Goal: Task Accomplishment & Management: Use online tool/utility

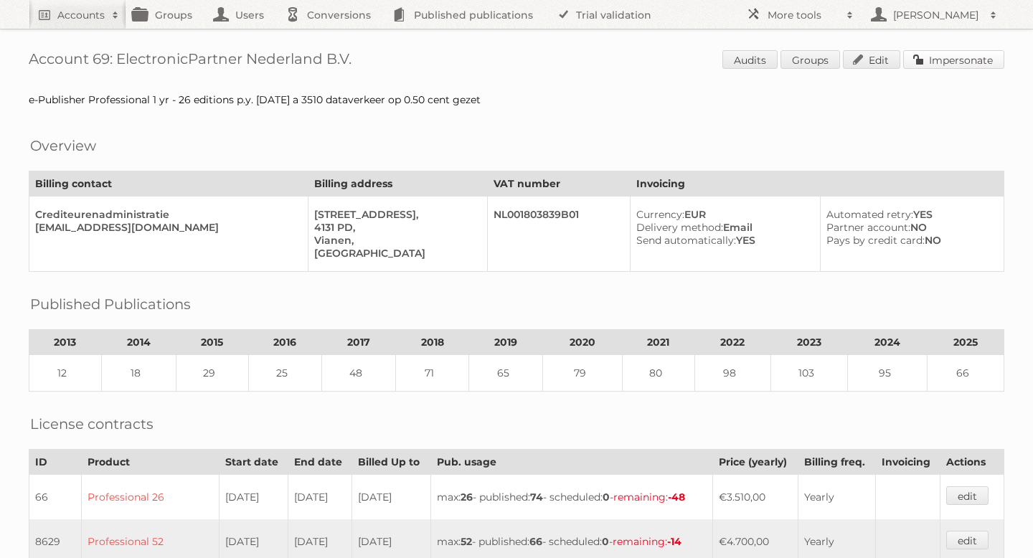
click at [920, 60] on link "Impersonate" at bounding box center [953, 59] width 101 height 19
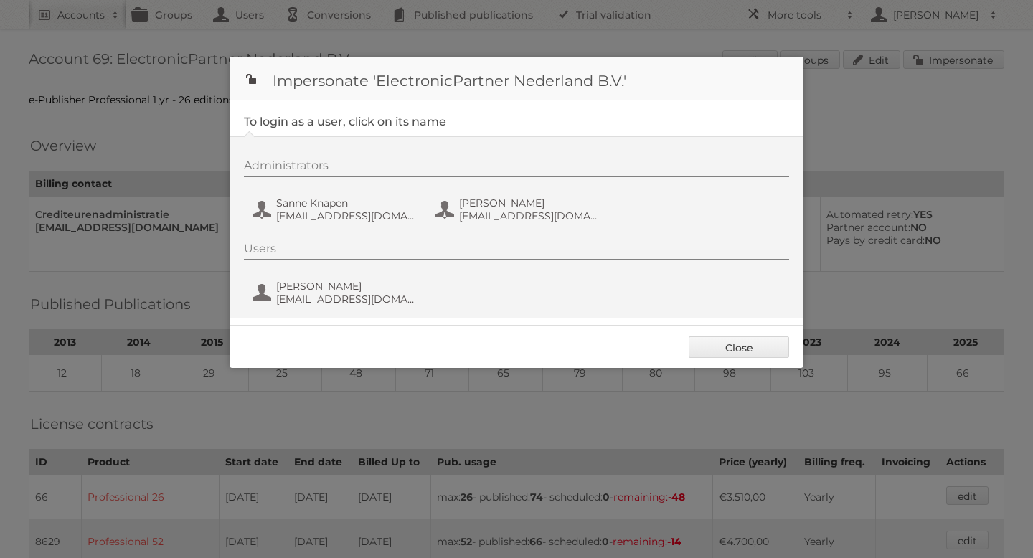
click at [349, 227] on div "Administrators Sanne Knapen sknapen@ep.nl Simone Bek sbek@electronicpartner.nl" at bounding box center [524, 193] width 560 height 69
click at [334, 200] on span "Sanne Knapen" at bounding box center [345, 203] width 139 height 13
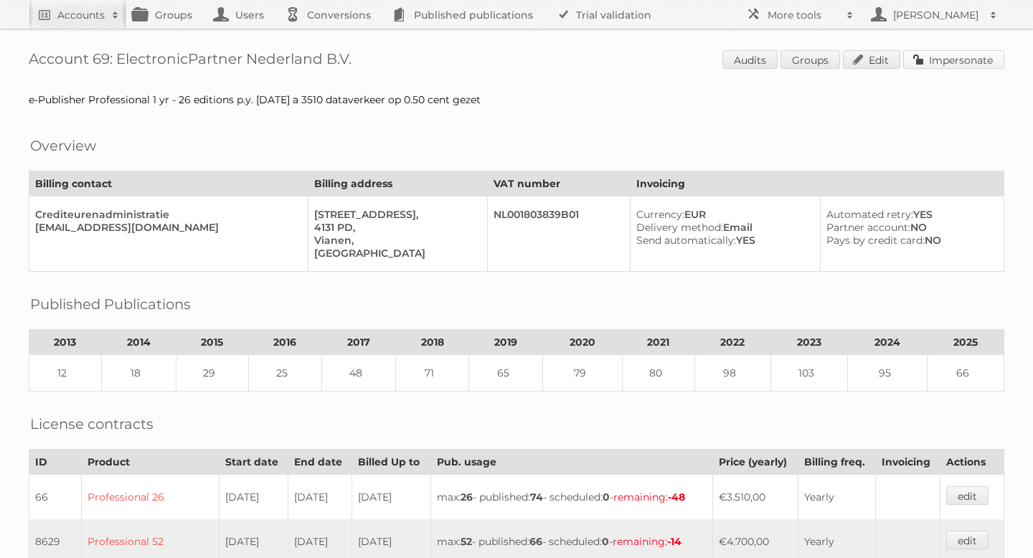
click at [943, 59] on link "Impersonate" at bounding box center [953, 59] width 101 height 19
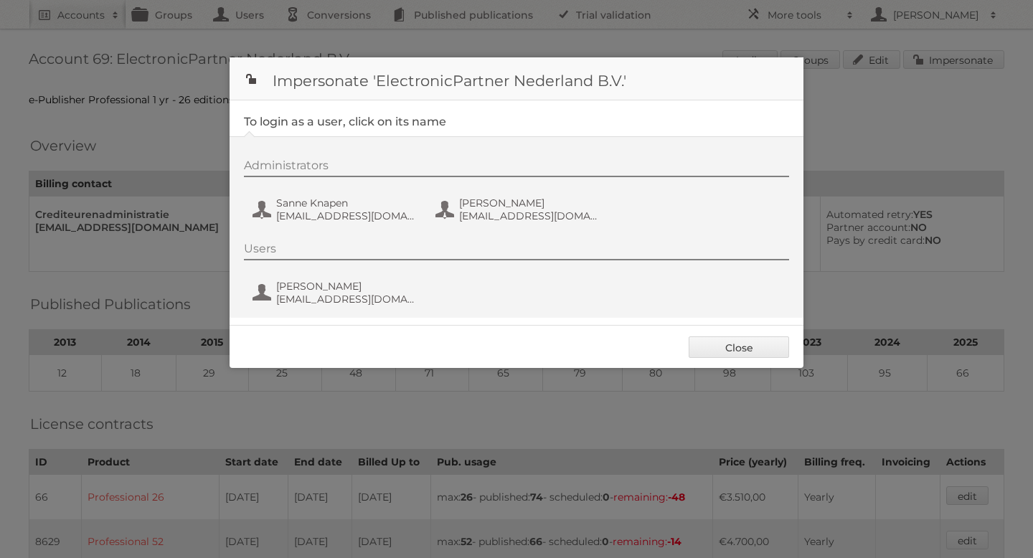
click at [121, 187] on div at bounding box center [516, 279] width 1033 height 558
click at [758, 354] on link "Close" at bounding box center [739, 347] width 100 height 22
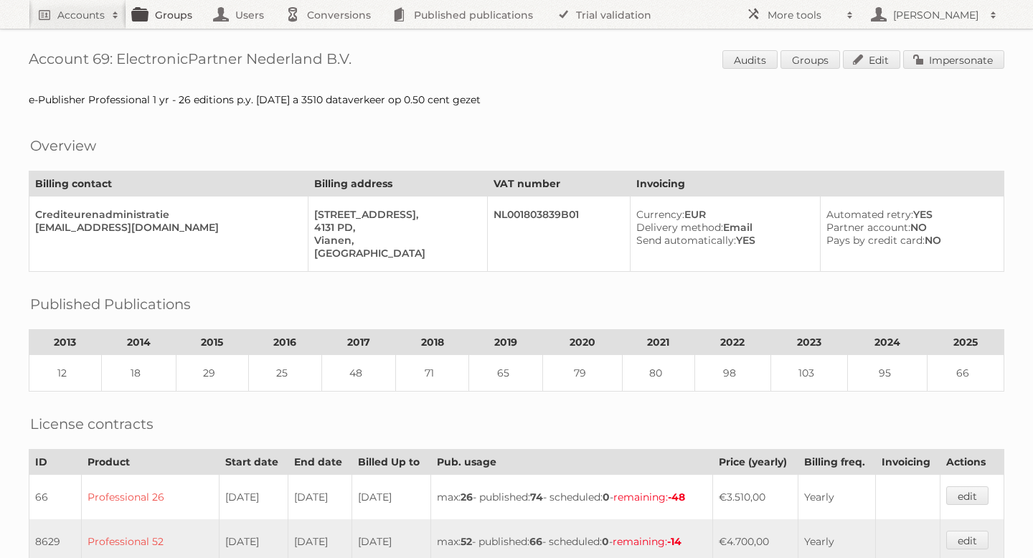
click at [144, 16] on link "Groups" at bounding box center [166, 14] width 80 height 29
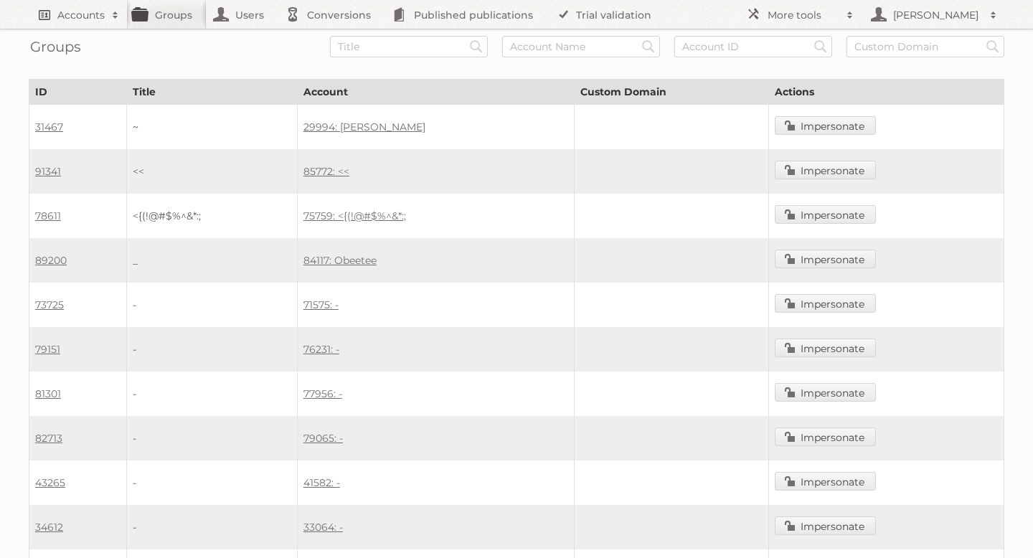
click at [80, 16] on h2 "Accounts" at bounding box center [80, 15] width 47 height 14
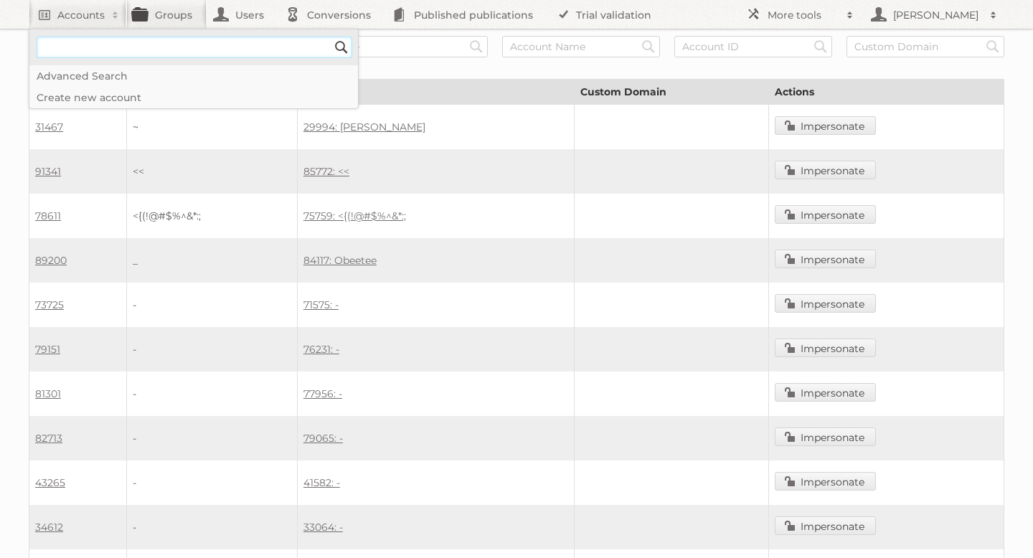
paste input"] "90873"
type input"] "90873"
click at [331, 37] on input "Search" at bounding box center [342, 48] width 22 height 22
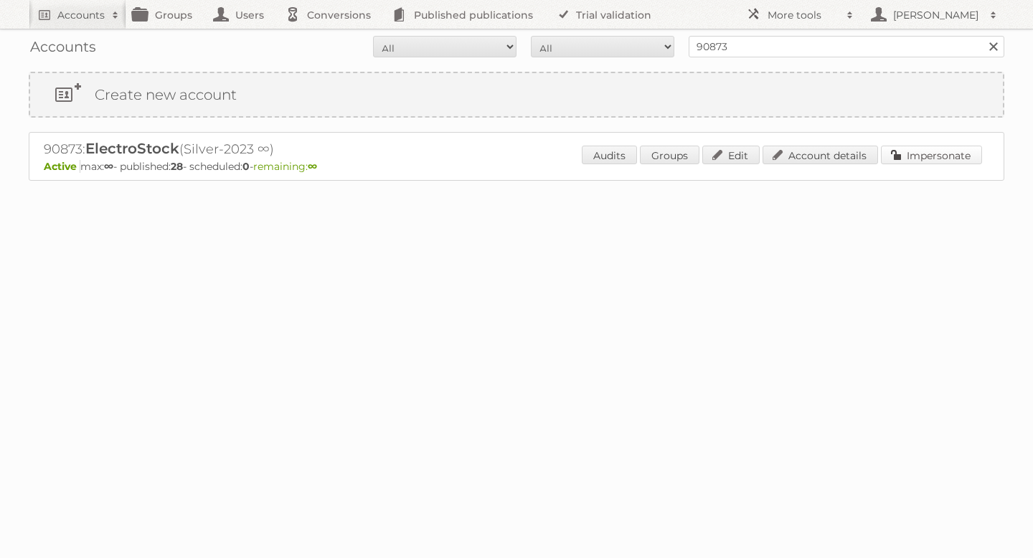
click at [909, 153] on link "Impersonate" at bounding box center [931, 155] width 101 height 19
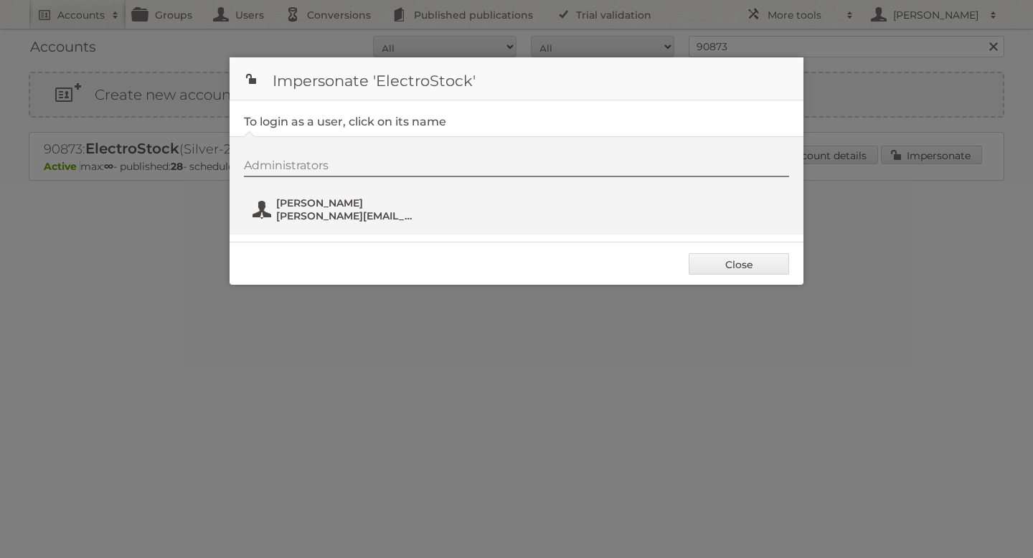
click at [304, 210] on span "[PERSON_NAME][EMAIL_ADDRESS][DOMAIN_NAME]" at bounding box center [345, 215] width 139 height 13
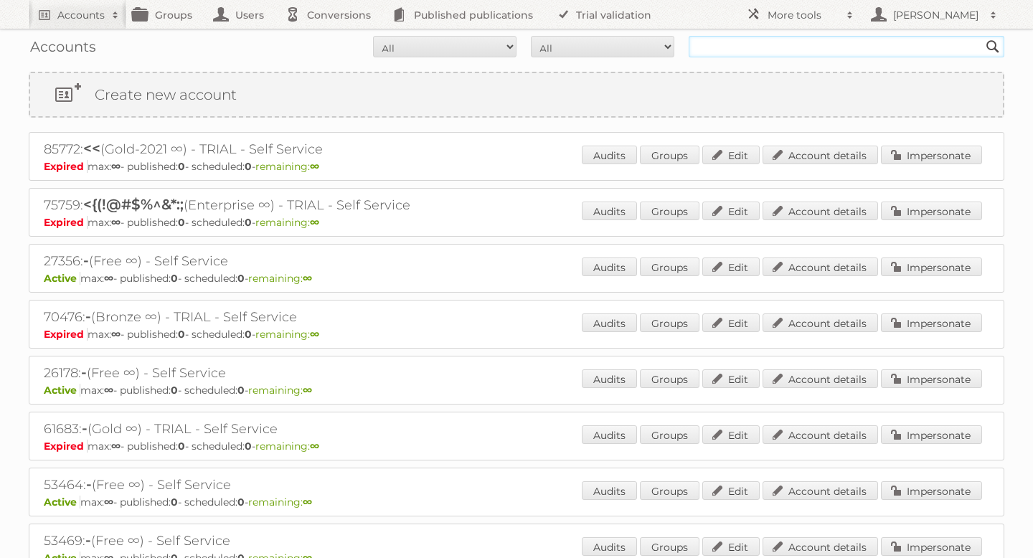
click at [751, 48] on input "text" at bounding box center [847, 47] width 316 height 22
paste input "90873"
type input "90873"
click at [982, 36] on input "Search" at bounding box center [993, 47] width 22 height 22
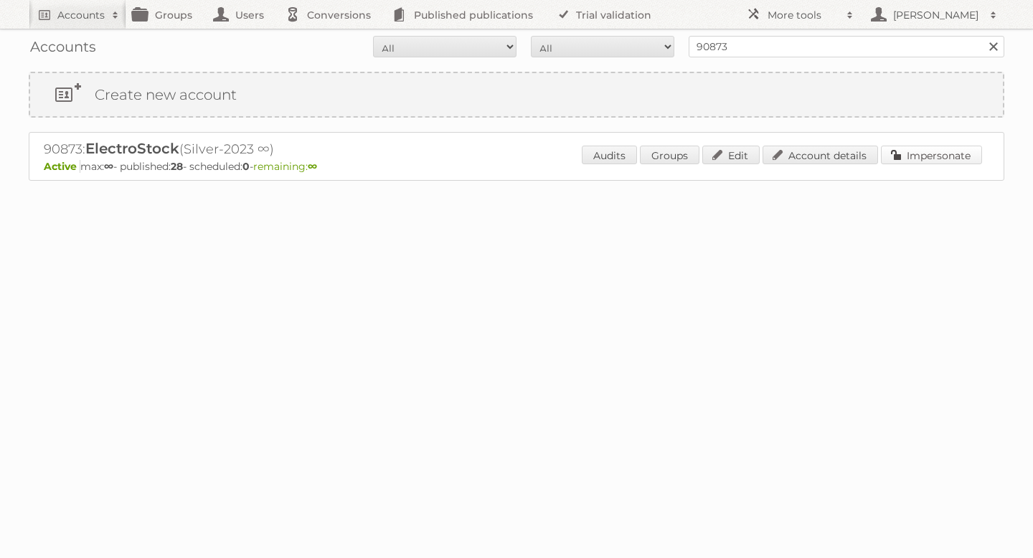
click at [906, 156] on link "Impersonate" at bounding box center [931, 155] width 101 height 19
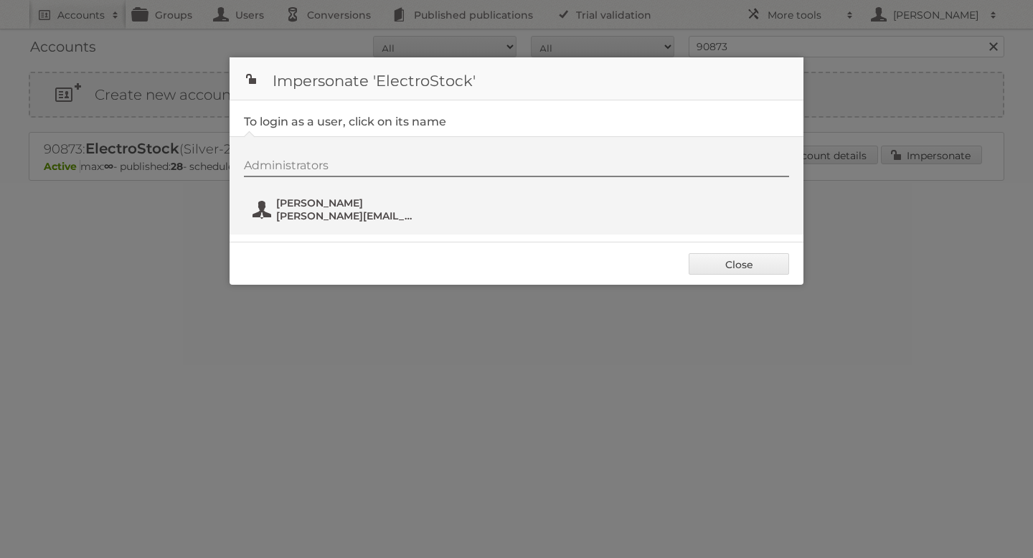
click at [336, 220] on span "[PERSON_NAME][EMAIL_ADDRESS][DOMAIN_NAME]" at bounding box center [345, 215] width 139 height 13
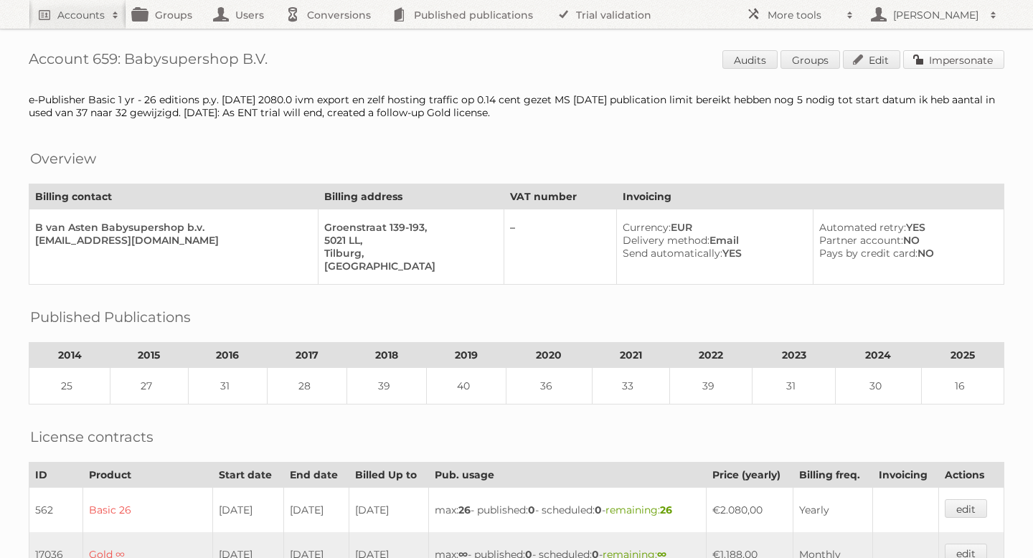
click at [930, 55] on link "Impersonate" at bounding box center [953, 59] width 101 height 19
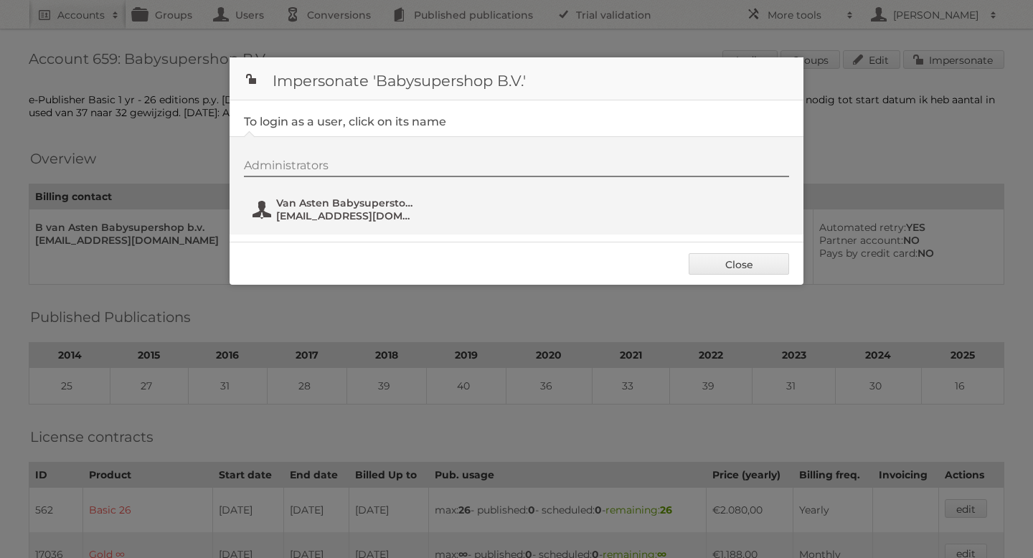
click at [354, 223] on button "Van Asten Babysuperstore vanastenpdk@gmail.com" at bounding box center [335, 209] width 169 height 29
